Goal: Task Accomplishment & Management: Use online tool/utility

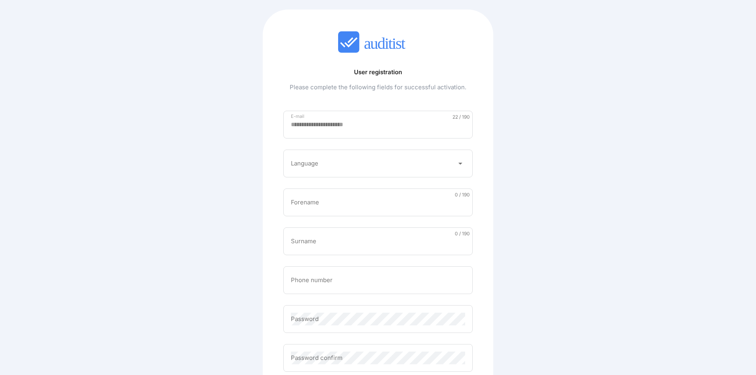
click at [385, 166] on div at bounding box center [373, 163] width 164 height 13
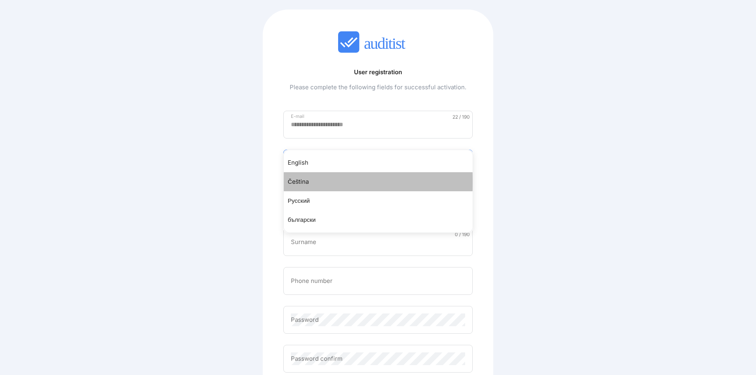
click at [346, 180] on div "Čeština" at bounding box center [382, 182] width 189 height 10
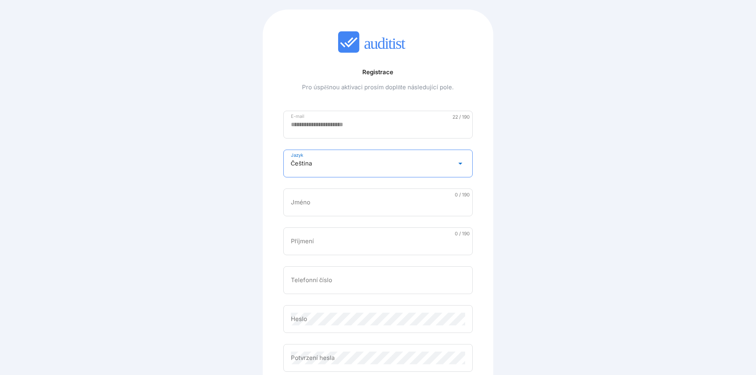
click at [370, 201] on input "Jméno" at bounding box center [378, 202] width 175 height 13
type input "******"
type input "**********"
click at [344, 280] on input "Telefonní číslo" at bounding box center [378, 280] width 175 height 13
type input "*********"
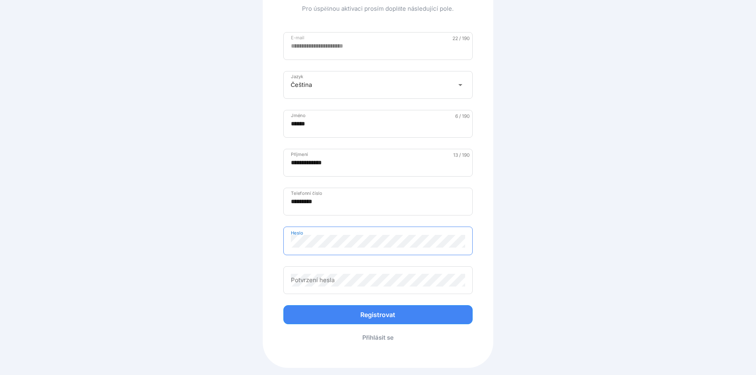
scroll to position [79, 0]
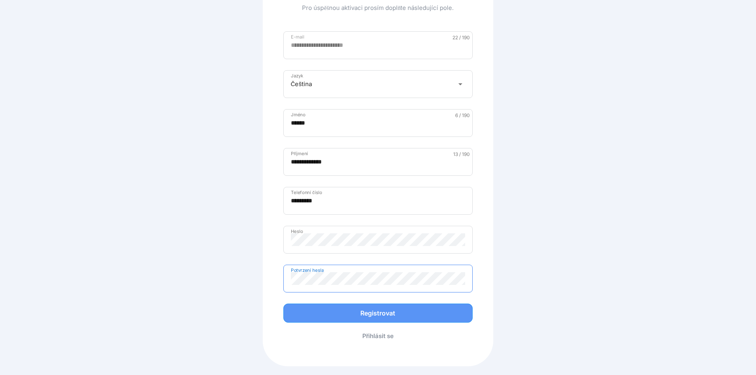
click at [369, 310] on div "Registrovat" at bounding box center [378, 314] width 173 height 10
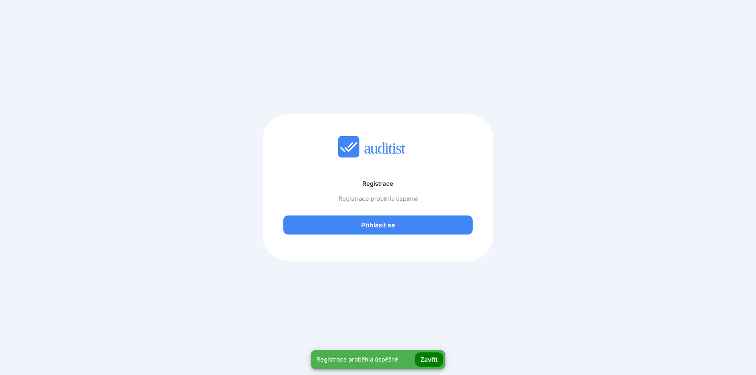
scroll to position [0, 0]
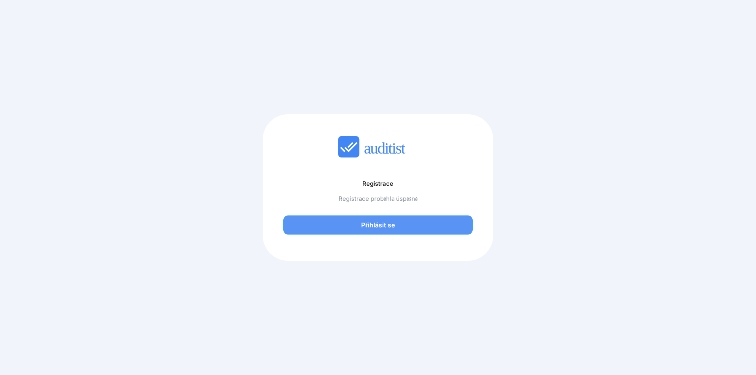
click at [415, 229] on div "Přihlásit se" at bounding box center [378, 225] width 173 height 10
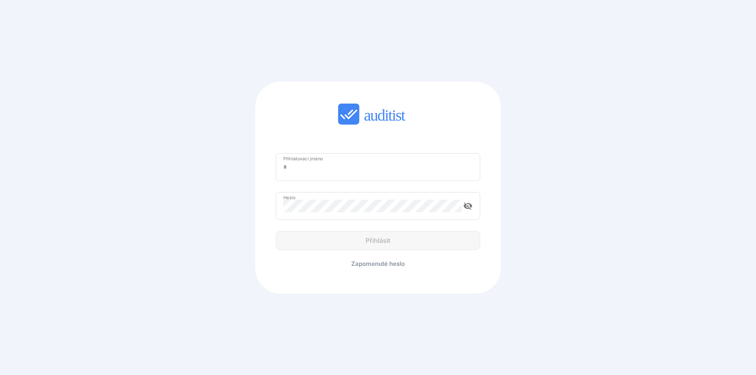
type input "**********"
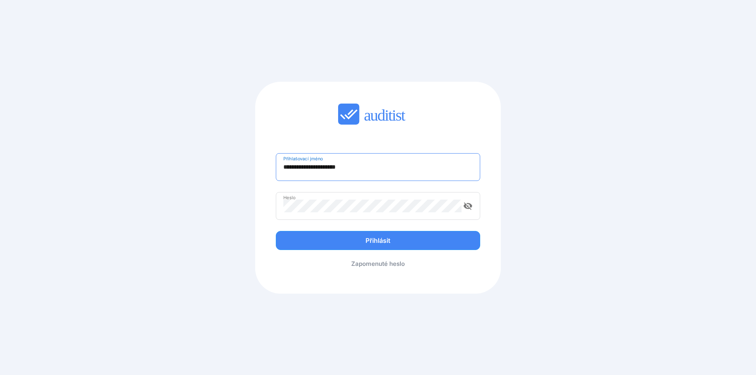
click at [302, 169] on input "**********" at bounding box center [377, 167] width 189 height 13
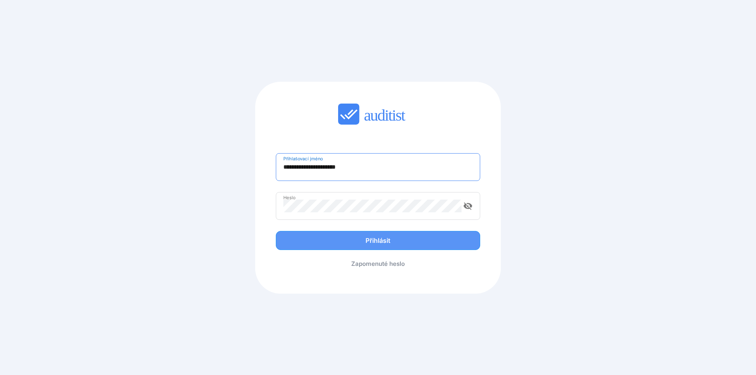
click at [377, 240] on div "Přihlásit" at bounding box center [378, 241] width 188 height 10
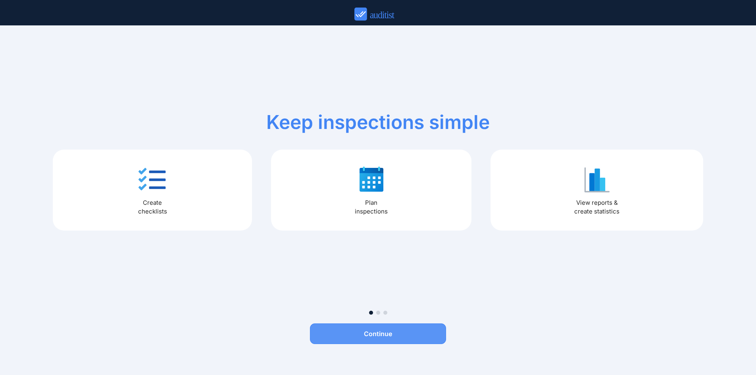
click at [388, 332] on div "Continue" at bounding box center [378, 334] width 136 height 10
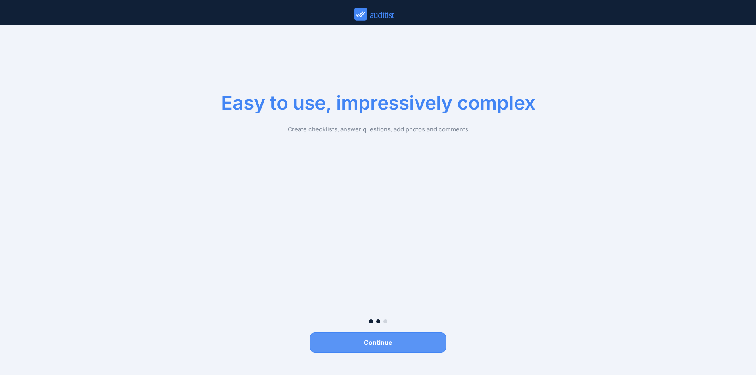
scroll to position [28, 0]
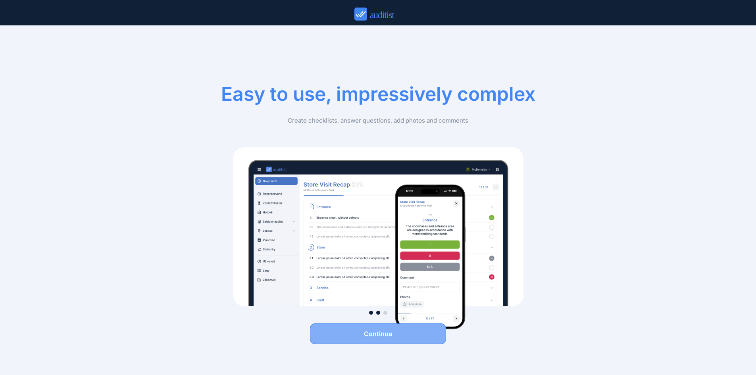
click at [406, 332] on div "Continue" at bounding box center [378, 334] width 136 height 10
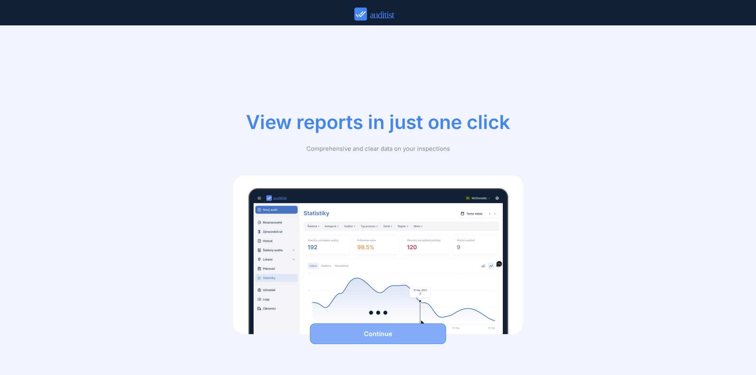
click at [368, 340] on button "Continue" at bounding box center [378, 334] width 136 height 21
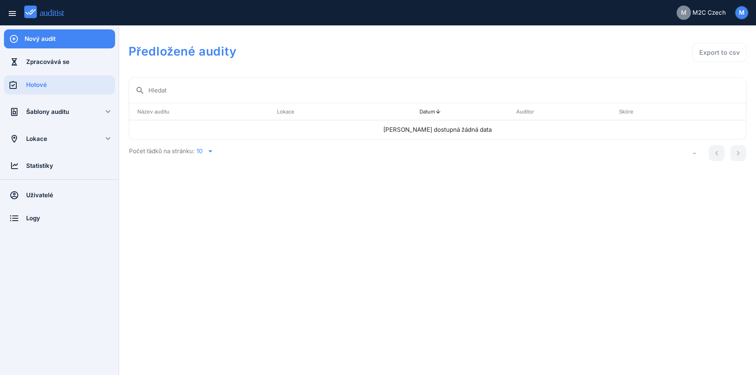
click at [45, 141] on div "Lokace" at bounding box center [59, 139] width 67 height 9
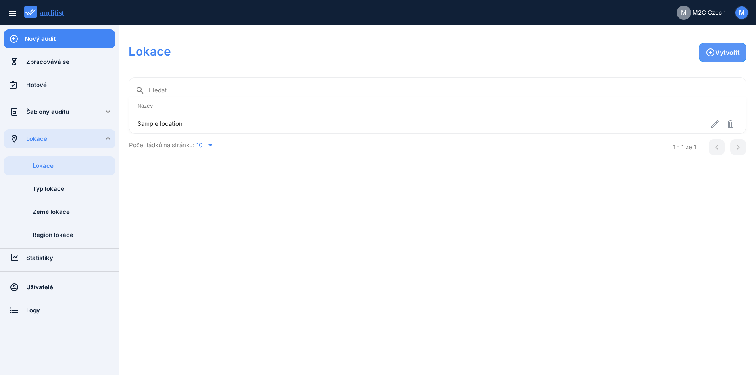
click at [737, 51] on div "Vytvořit" at bounding box center [723, 53] width 34 height 10
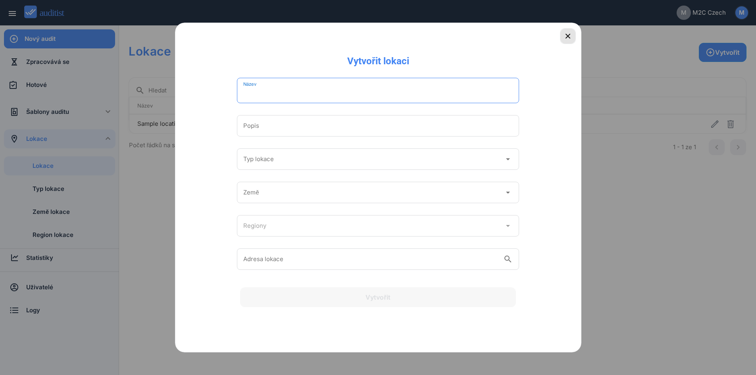
click at [569, 35] on icon "button" at bounding box center [568, 36] width 10 height 10
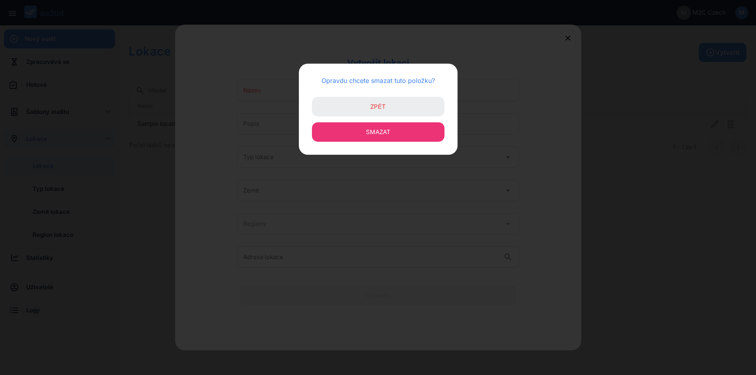
click at [386, 129] on span "Smazat" at bounding box center [378, 132] width 25 height 8
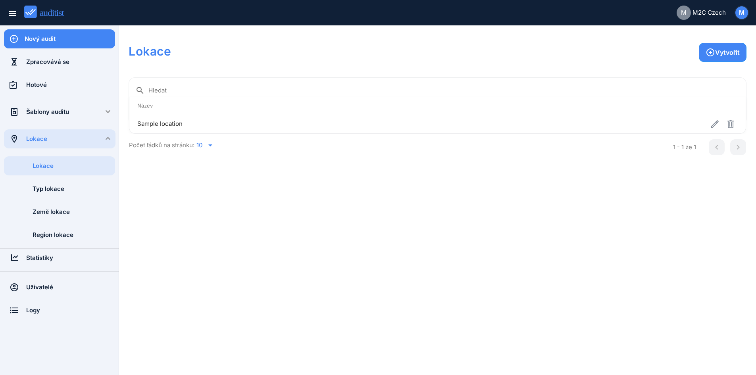
click at [45, 114] on div "Šablony auditu" at bounding box center [59, 112] width 67 height 9
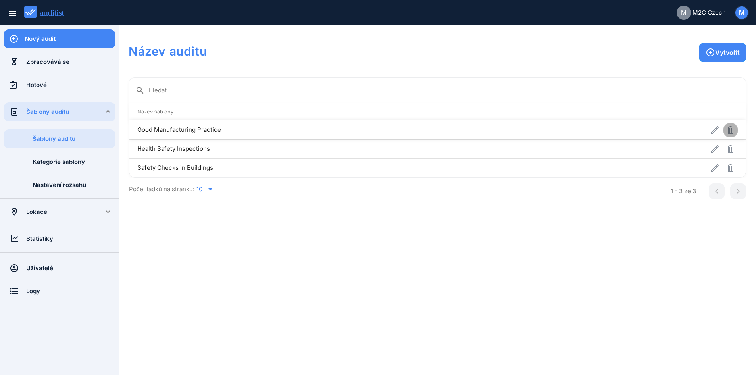
click at [733, 130] on icon "button" at bounding box center [731, 130] width 10 height 10
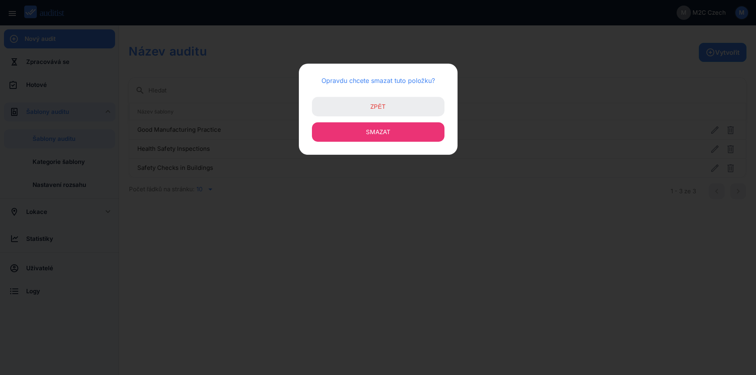
click at [363, 134] on button "Smazat" at bounding box center [378, 131] width 133 height 19
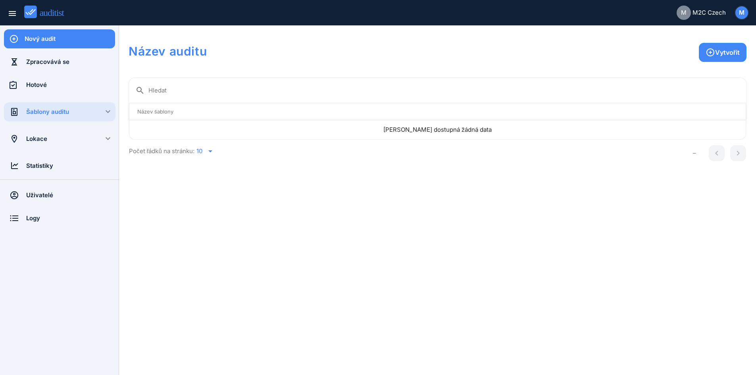
click at [107, 113] on div "Šablony auditu" at bounding box center [70, 112] width 89 height 9
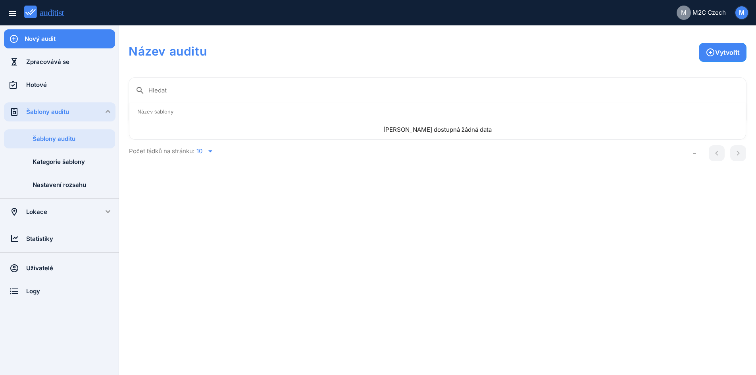
click at [84, 145] on div "Šablony auditu" at bounding box center [74, 138] width 83 height 19
click at [712, 54] on icon "button" at bounding box center [711, 53] width 10 height 10
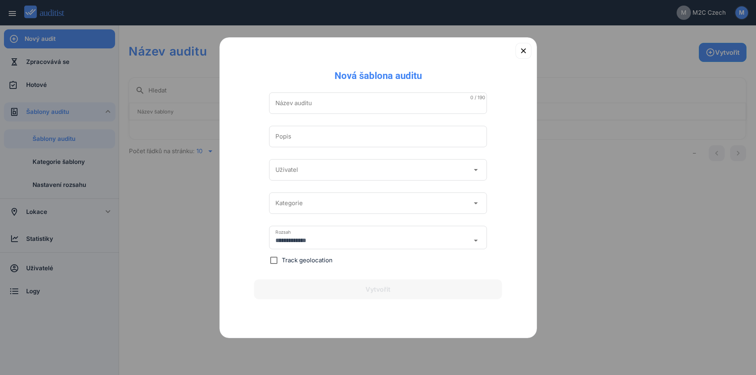
click at [357, 109] on input "Název auditu" at bounding box center [378, 103] width 205 height 13
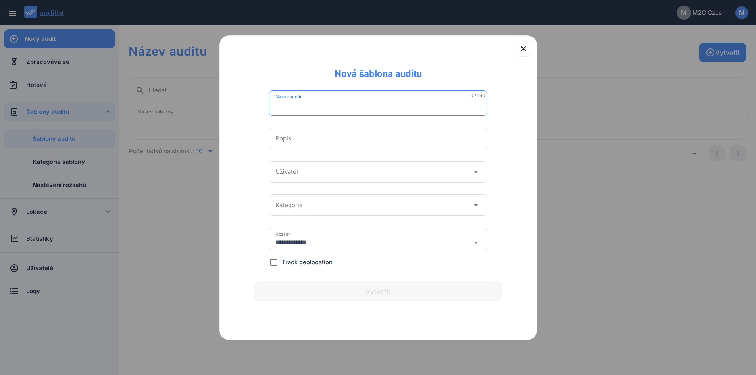
click at [476, 172] on icon "arrow_drop_down" at bounding box center [476, 172] width 10 height 10
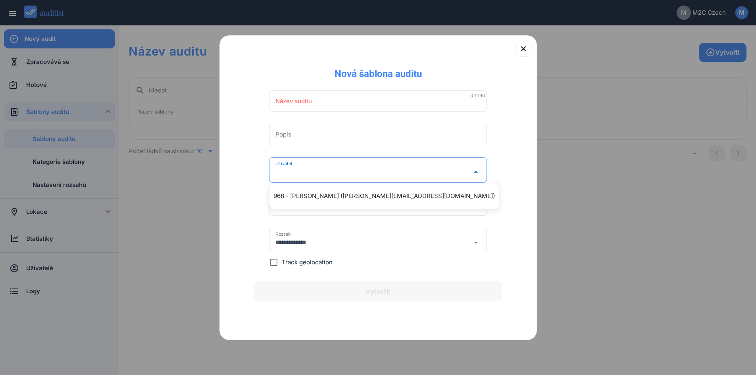
click at [352, 100] on input "Název auditu" at bounding box center [378, 101] width 205 height 13
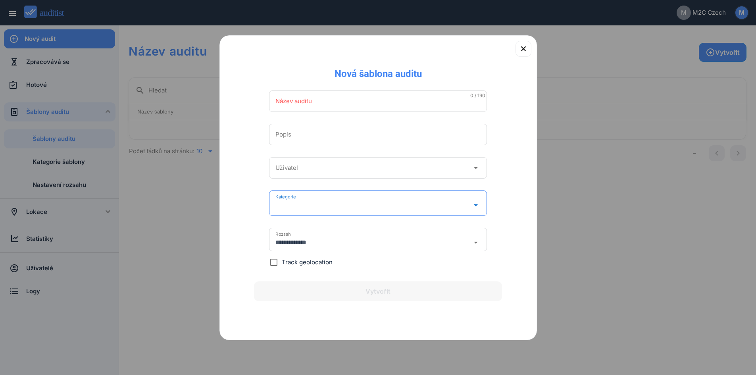
click at [403, 211] on input "Kategorie" at bounding box center [373, 205] width 194 height 13
click at [502, 217] on div "**********" at bounding box center [377, 179] width 285 height 198
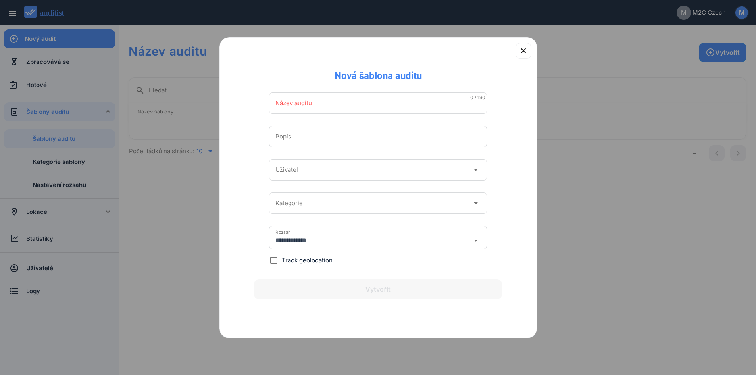
click at [469, 242] on input "**********" at bounding box center [373, 240] width 194 height 13
click at [508, 209] on div "**********" at bounding box center [377, 179] width 285 height 194
click at [528, 51] on icon "button" at bounding box center [524, 51] width 10 height 10
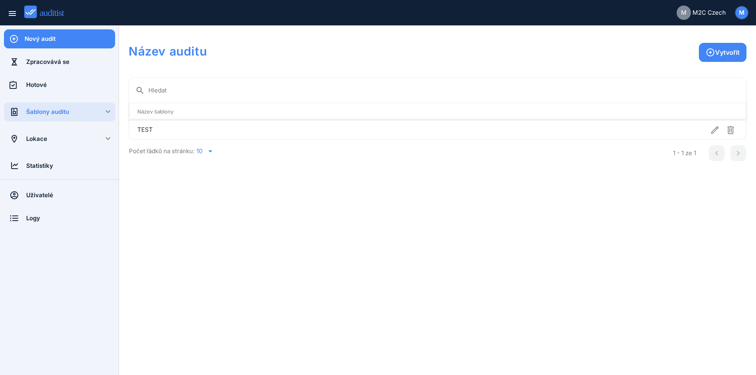
click at [150, 131] on td "TEST" at bounding box center [301, 129] width 344 height 19
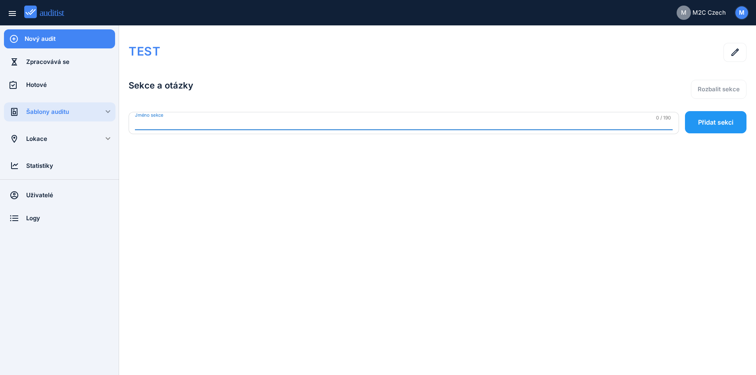
click at [167, 122] on input "Jméno sekce" at bounding box center [404, 123] width 538 height 13
type input "******"
click at [704, 116] on button "Přidat sekci" at bounding box center [716, 122] width 62 height 22
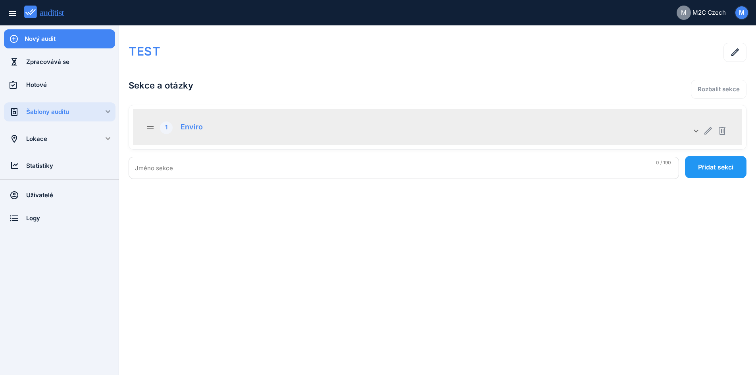
click at [693, 131] on icon "keyboard_arrow_down" at bounding box center [697, 131] width 10 height 10
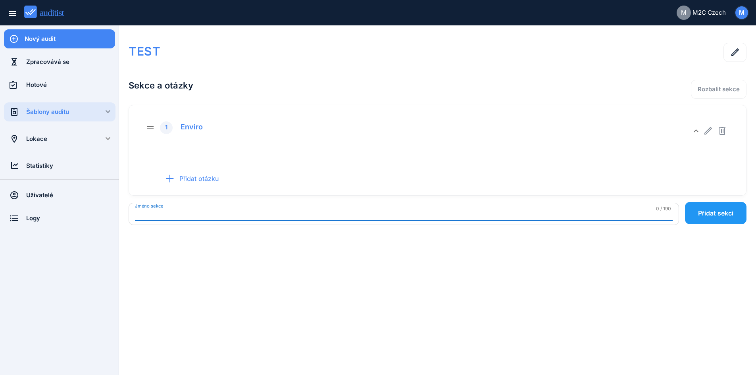
click at [170, 210] on input "Jméno sekce" at bounding box center [404, 214] width 538 height 13
type input "******"
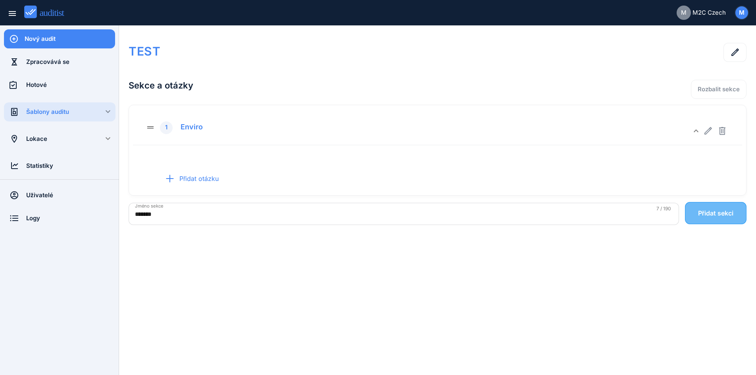
click at [711, 208] on button "Přidat sekci" at bounding box center [716, 213] width 62 height 22
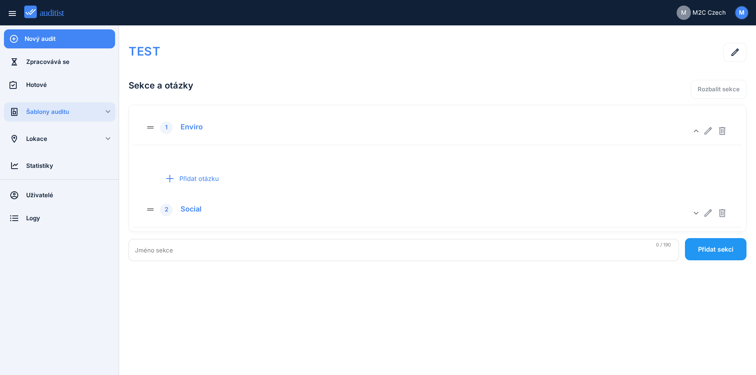
click at [197, 248] on input "Jméno sekce" at bounding box center [404, 250] width 538 height 13
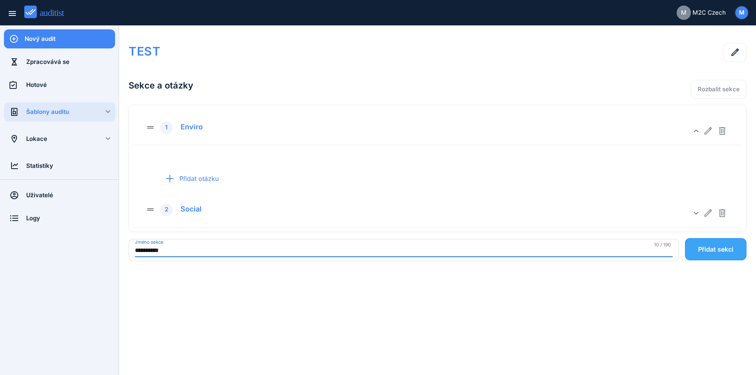
type input "**********"
click at [715, 248] on div "Přidat sekci" at bounding box center [715, 250] width 35 height 10
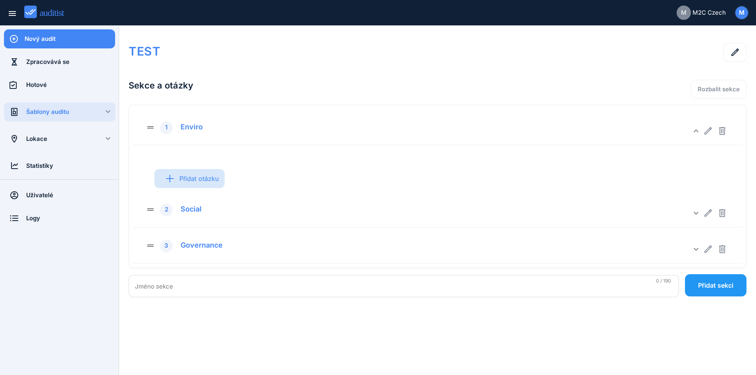
click at [214, 182] on div "Přidat otázku" at bounding box center [189, 178] width 70 height 31
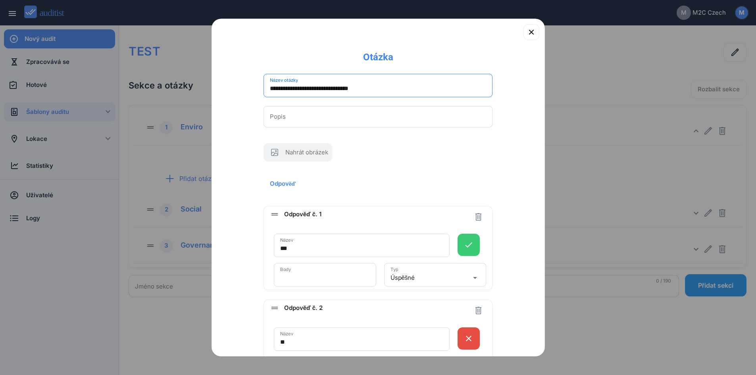
type input "**********"
click at [348, 117] on textarea "Popis" at bounding box center [378, 116] width 217 height 13
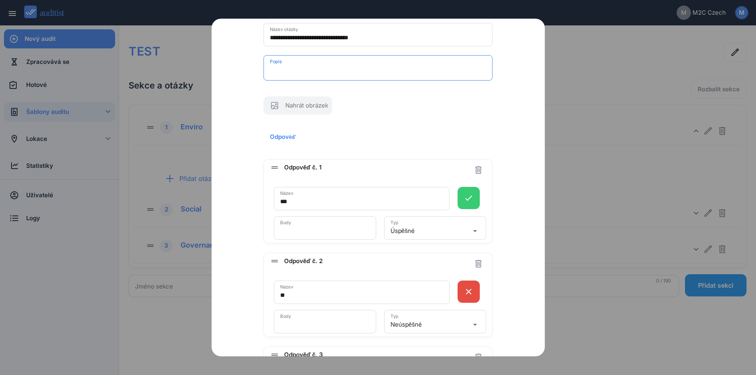
scroll to position [79, 0]
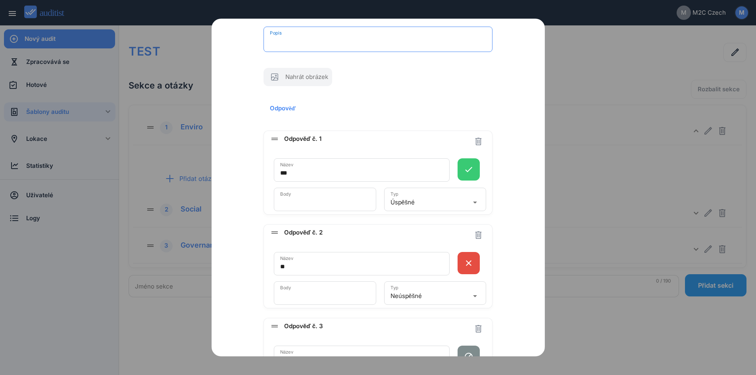
click at [355, 159] on div "Název ***" at bounding box center [362, 169] width 176 height 23
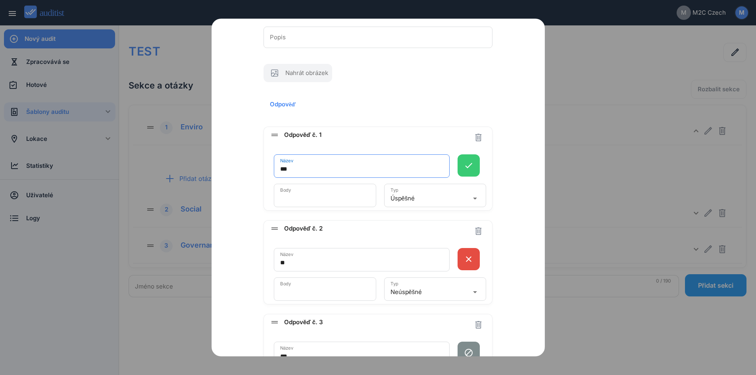
click at [332, 202] on input "*" at bounding box center [325, 198] width 90 height 13
type input "*"
click at [364, 198] on input "*" at bounding box center [325, 198] width 90 height 13
click at [318, 197] on input "*" at bounding box center [325, 198] width 90 height 13
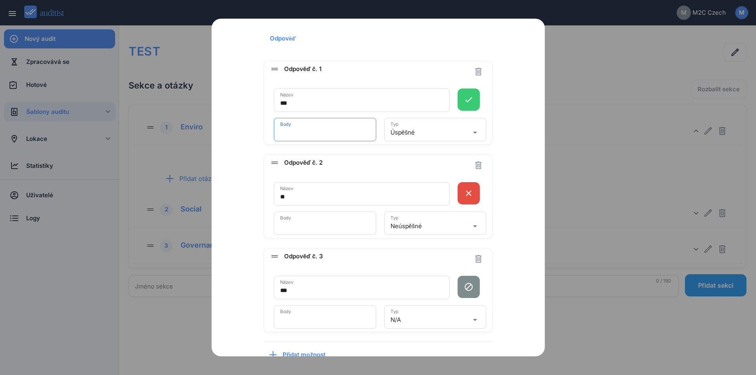
scroll to position [159, 0]
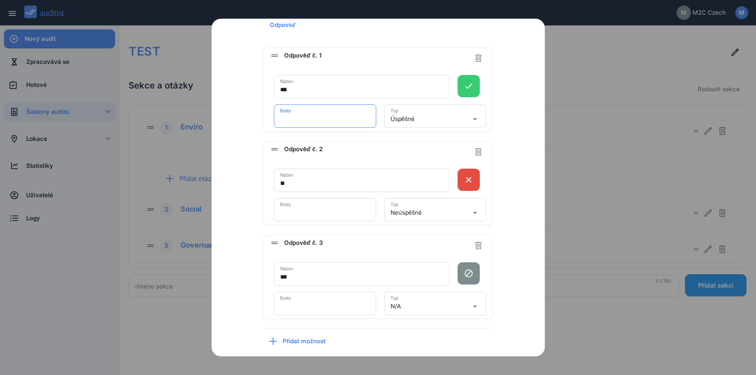
type input "*"
click at [296, 343] on span "Přidat možnost" at bounding box center [307, 341] width 49 height 9
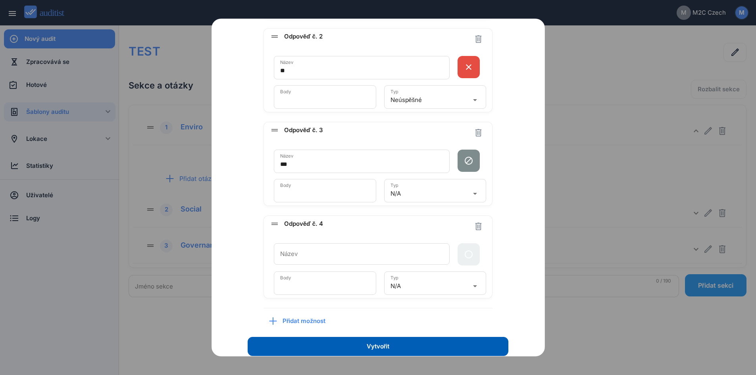
scroll to position [310, 0]
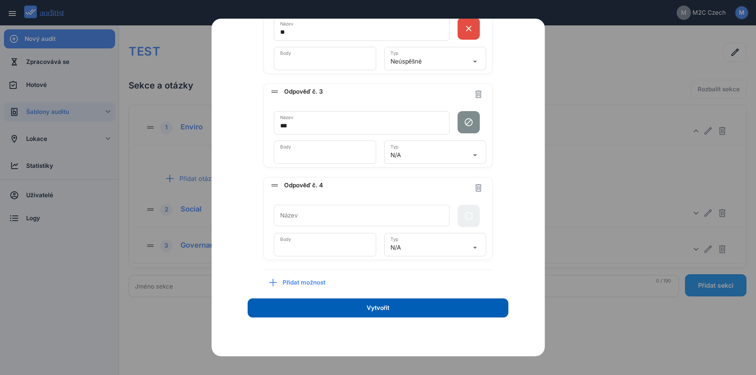
click at [351, 206] on div "Název" at bounding box center [362, 215] width 176 height 21
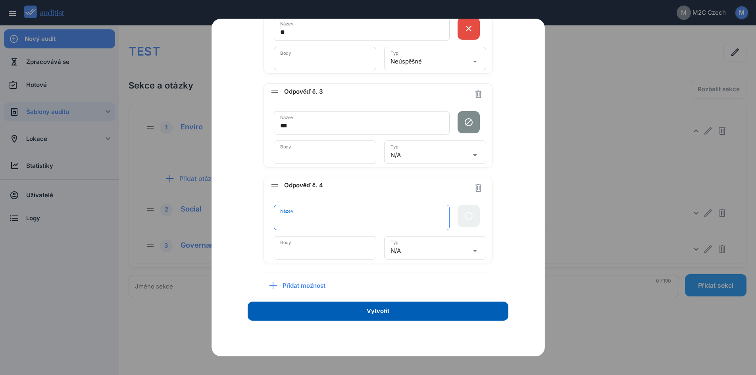
click at [469, 251] on div "arrow_drop_down" at bounding box center [474, 251] width 11 height 10
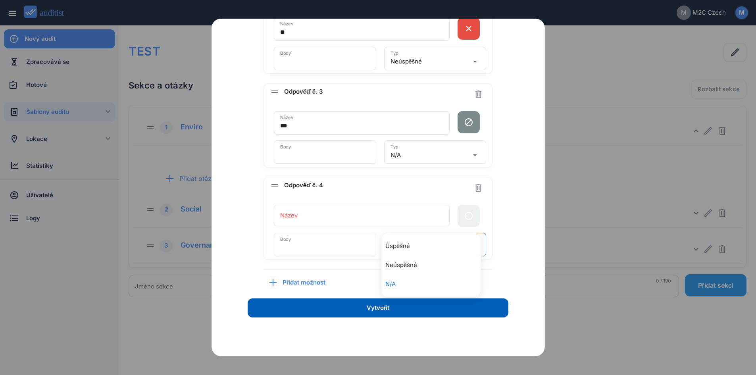
click at [359, 247] on input "*" at bounding box center [325, 247] width 90 height 13
click at [364, 250] on input "*" at bounding box center [325, 247] width 90 height 13
click at [364, 247] on input "*" at bounding box center [325, 247] width 90 height 13
type input "*"
click at [364, 249] on input "*" at bounding box center [325, 247] width 90 height 13
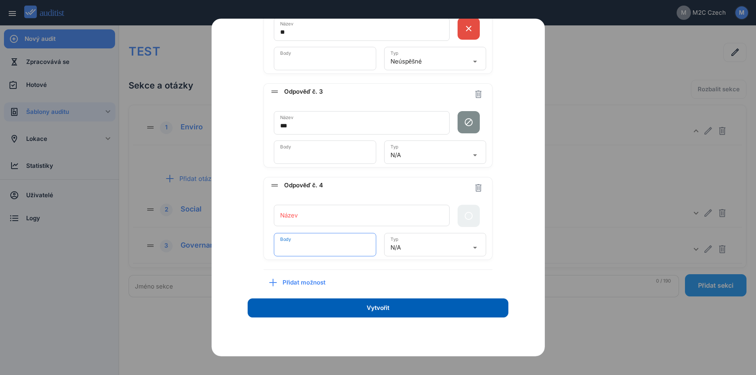
click at [364, 249] on input "*" at bounding box center [325, 247] width 90 height 13
click at [476, 190] on icon "button" at bounding box center [479, 188] width 6 height 8
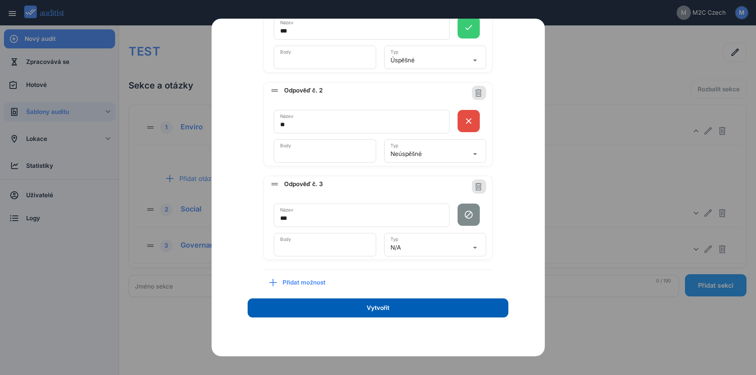
click at [474, 186] on icon "button" at bounding box center [478, 186] width 9 height 9
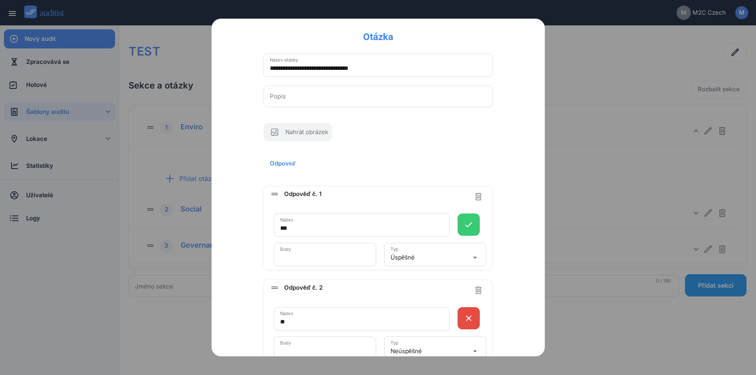
scroll to position [5, 0]
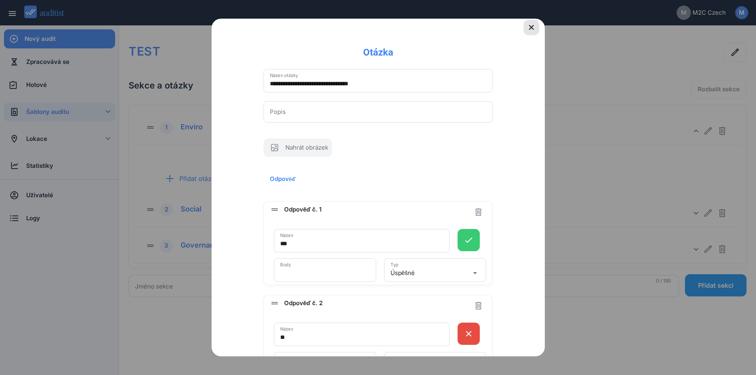
click at [527, 31] on icon "button" at bounding box center [532, 28] width 10 height 10
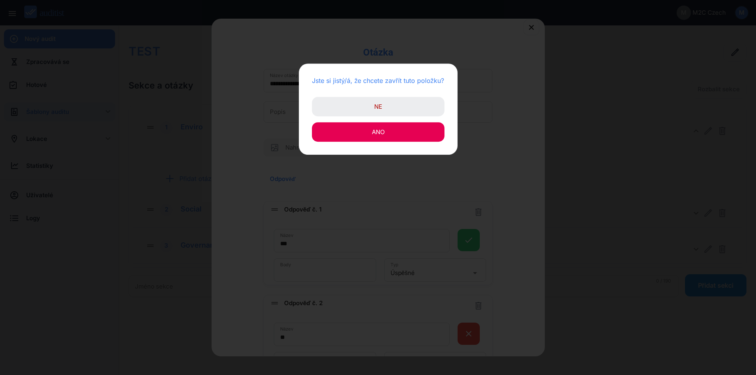
click at [410, 133] on button "Ano" at bounding box center [378, 131] width 133 height 19
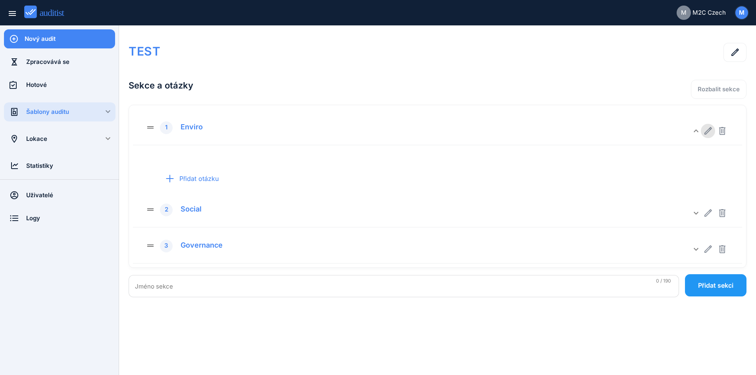
click at [709, 130] on icon "button" at bounding box center [709, 131] width 10 height 10
type input "******"
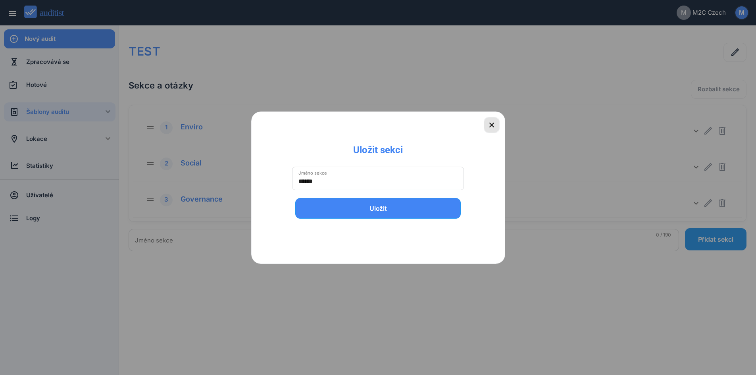
click at [492, 128] on icon "button" at bounding box center [492, 125] width 10 height 10
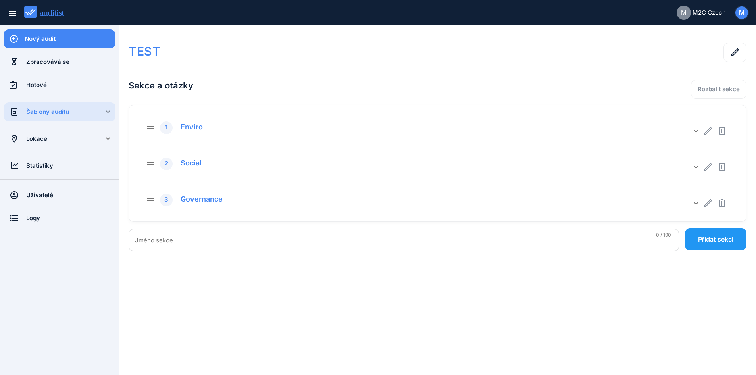
click at [108, 114] on div "Šablony auditu" at bounding box center [70, 112] width 89 height 9
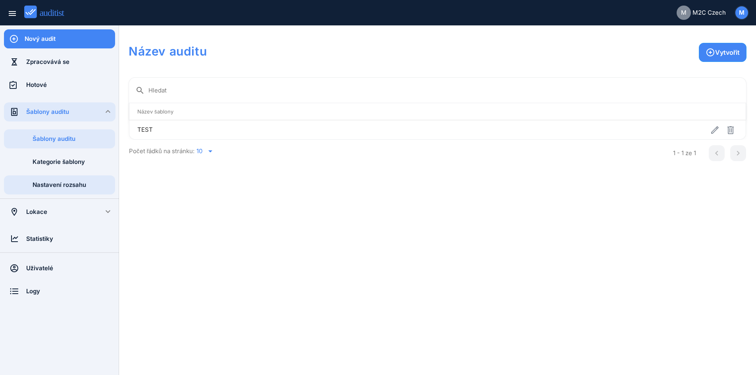
click at [70, 182] on div "Nastavení rozsahu" at bounding box center [74, 185] width 83 height 9
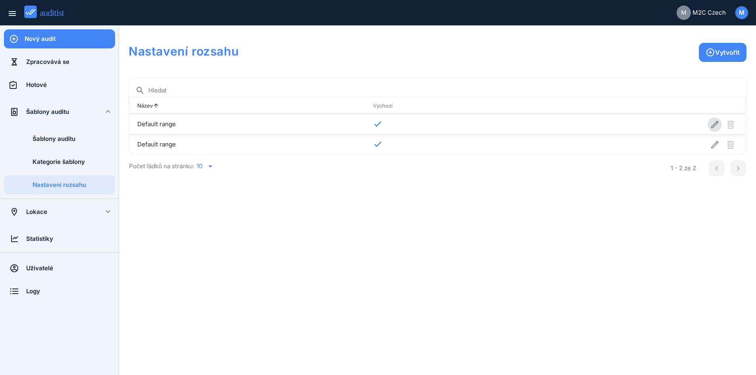
click at [711, 126] on icon "button" at bounding box center [715, 125] width 10 height 10
type input "**********"
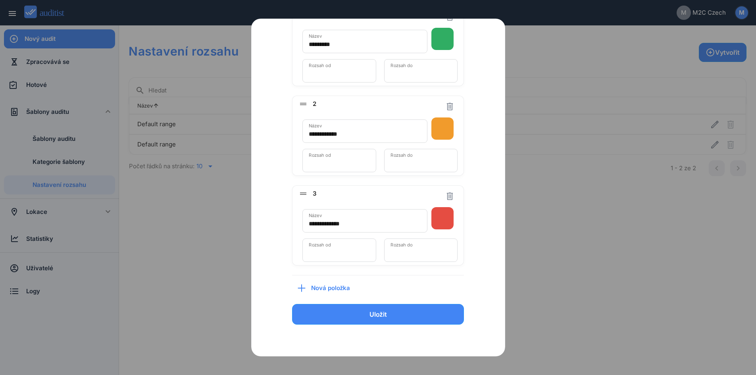
scroll to position [122, 0]
click at [310, 290] on div "button" at bounding box center [301, 287] width 19 height 19
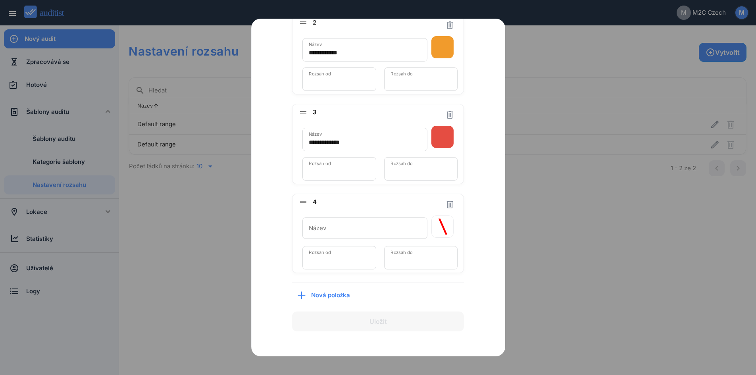
scroll to position [210, 0]
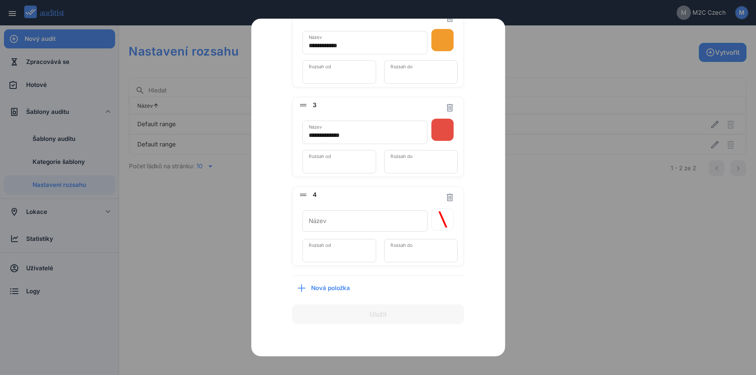
click at [378, 218] on div "Název" at bounding box center [365, 220] width 125 height 21
click at [418, 250] on div "Rozsah do *" at bounding box center [421, 253] width 74 height 23
click at [340, 247] on input "*" at bounding box center [339, 253] width 61 height 13
click at [479, 215] on div "**********" at bounding box center [378, 104] width 228 height 503
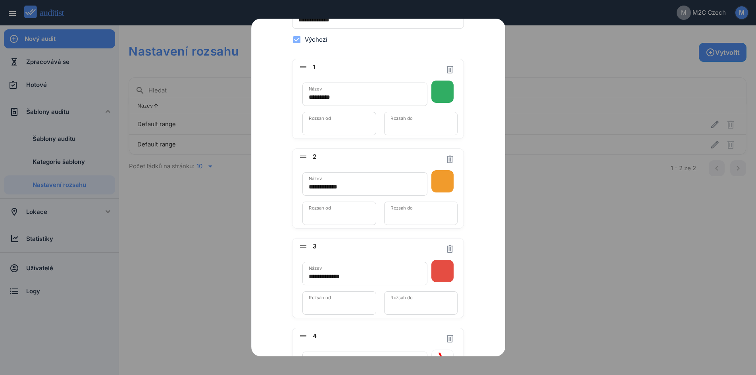
scroll to position [0, 0]
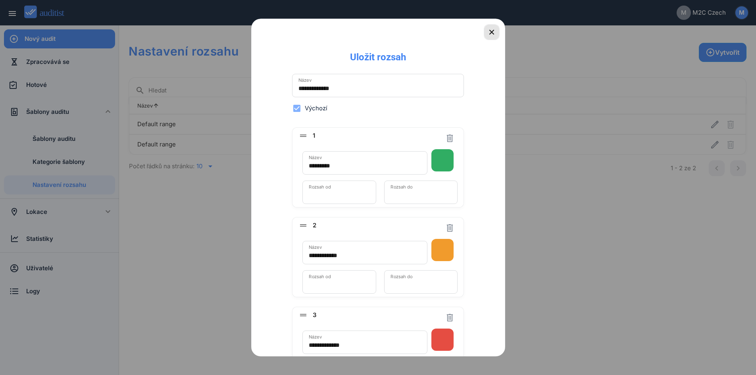
click at [490, 31] on icon "button" at bounding box center [492, 32] width 5 height 5
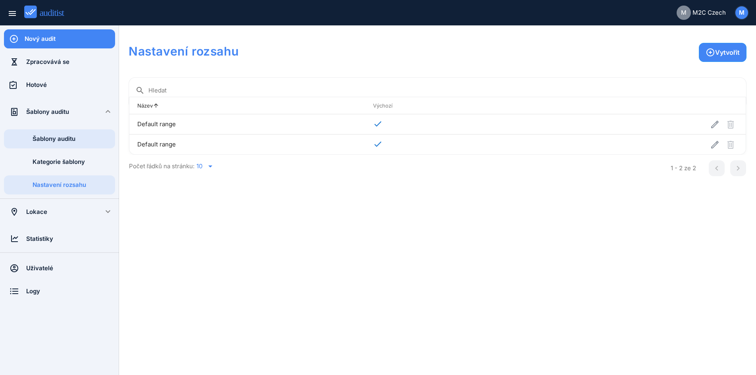
click at [51, 139] on div "Šablony auditu" at bounding box center [74, 139] width 83 height 9
